Goal: Information Seeking & Learning: Learn about a topic

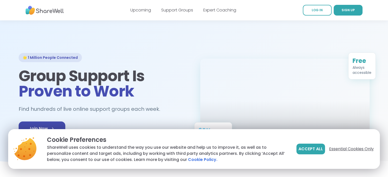
click at [341, 149] on span "Essential Cookies Only" at bounding box center [351, 149] width 45 height 6
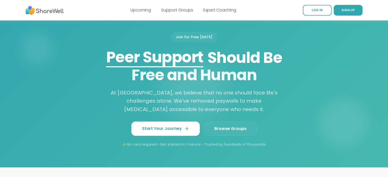
scroll to position [409, 0]
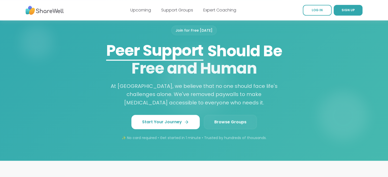
click at [231, 117] on link "Browse Groups" at bounding box center [230, 122] width 53 height 14
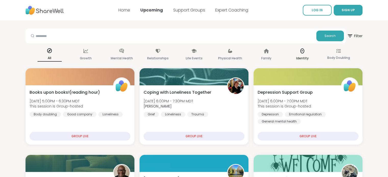
click at [303, 55] on div "Identity" at bounding box center [303, 54] width 24 height 19
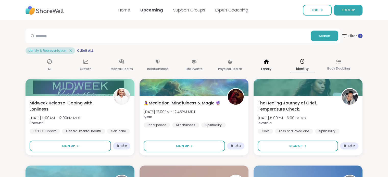
click at [265, 67] on p "Family" at bounding box center [266, 69] width 10 height 6
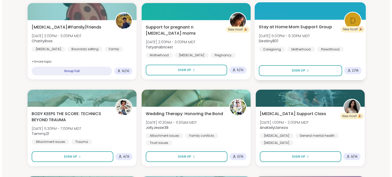
scroll to position [77, 0]
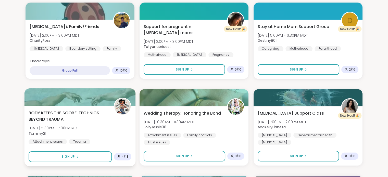
click at [90, 114] on span "BODY KEEPS THE SCORE: TECHNICS BEYOND TRAUMA" at bounding box center [68, 116] width 79 height 13
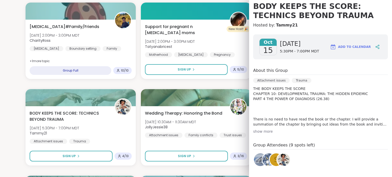
scroll to position [51, 0]
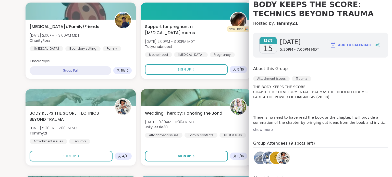
click at [264, 129] on div "show more" at bounding box center [320, 129] width 135 height 5
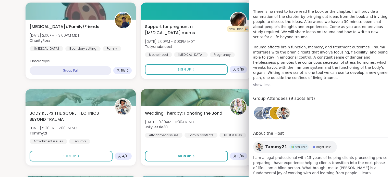
scroll to position [30, 0]
